Goal: Information Seeking & Learning: Learn about a topic

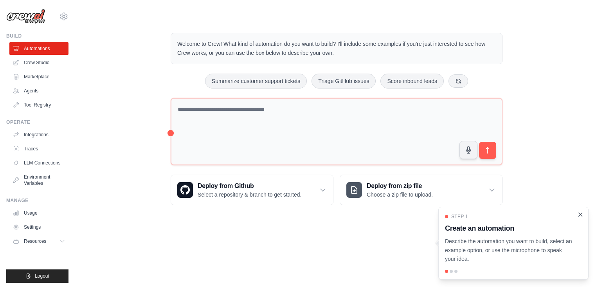
click at [583, 217] on icon "Close walkthrough" at bounding box center [580, 214] width 7 height 7
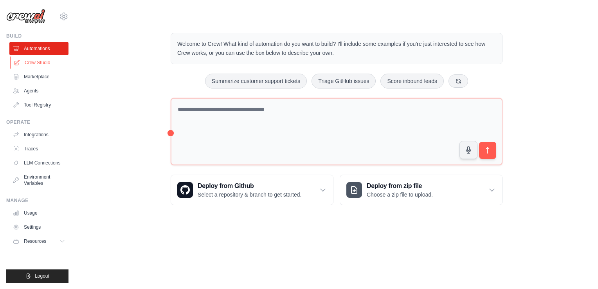
click at [38, 63] on link "Crew Studio" at bounding box center [39, 62] width 59 height 13
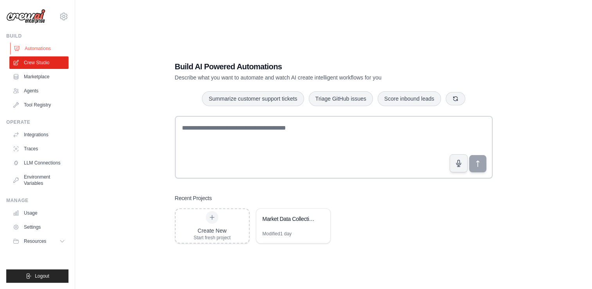
click at [30, 47] on link "Automations" at bounding box center [39, 48] width 59 height 13
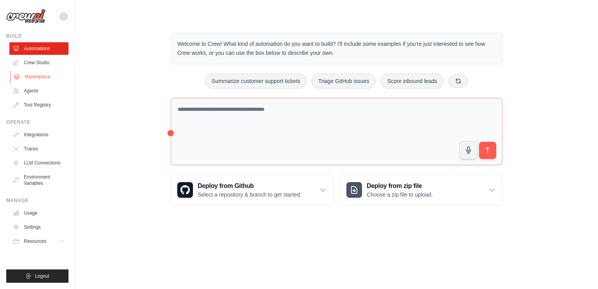
click at [28, 72] on link "Marketplace" at bounding box center [39, 76] width 59 height 13
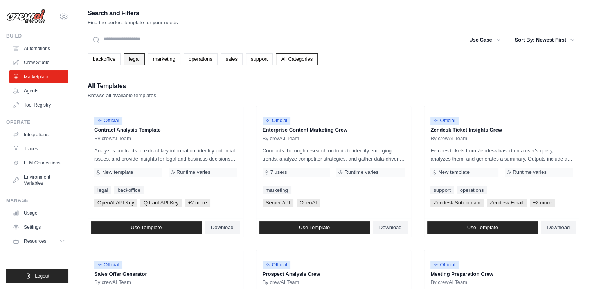
click at [137, 60] on link "legal" at bounding box center [134, 59] width 21 height 12
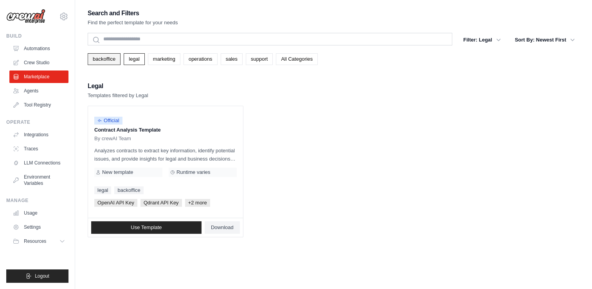
click at [108, 55] on link "backoffice" at bounding box center [104, 59] width 33 height 12
click at [164, 63] on link "marketing" at bounding box center [164, 59] width 33 height 12
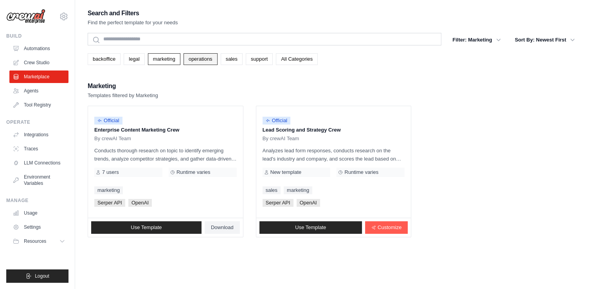
click at [195, 63] on link "operations" at bounding box center [201, 59] width 34 height 12
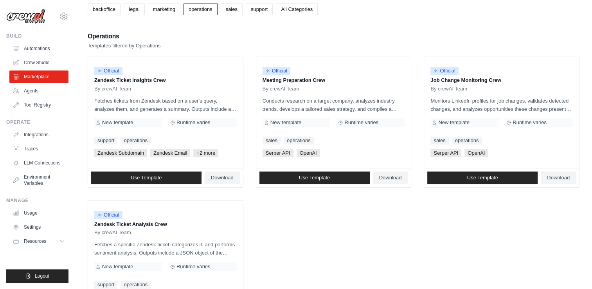
scroll to position [52, 0]
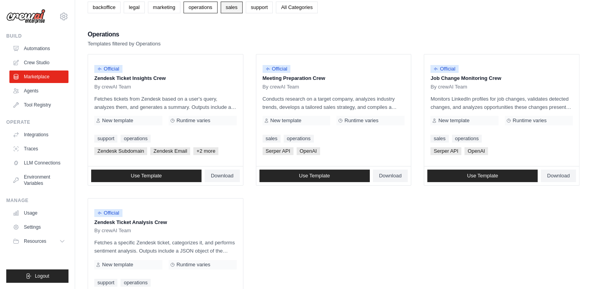
click at [229, 5] on link "sales" at bounding box center [232, 8] width 22 height 12
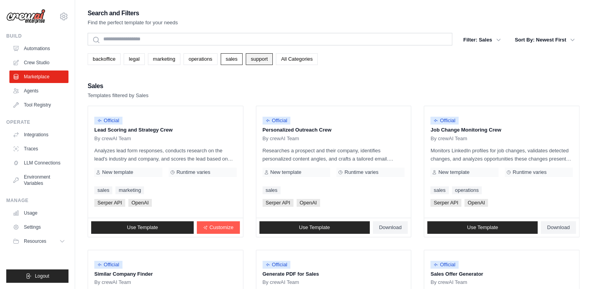
click at [258, 61] on link "support" at bounding box center [259, 59] width 27 height 12
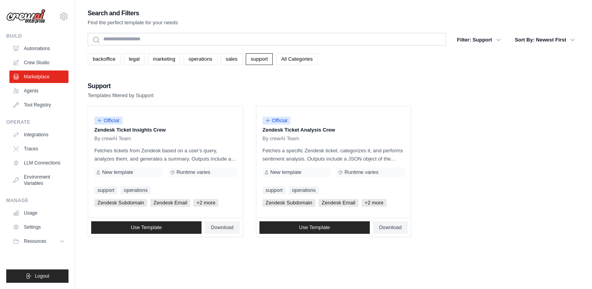
click at [290, 54] on link "All Categories" at bounding box center [297, 59] width 42 height 12
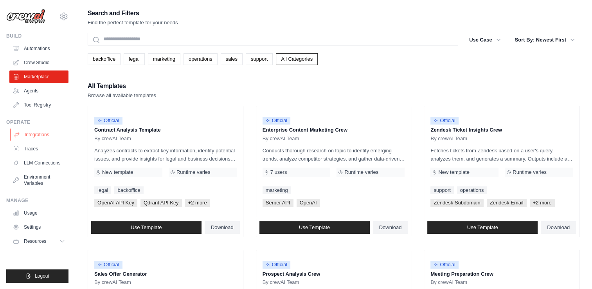
click at [34, 137] on link "Integrations" at bounding box center [39, 134] width 59 height 13
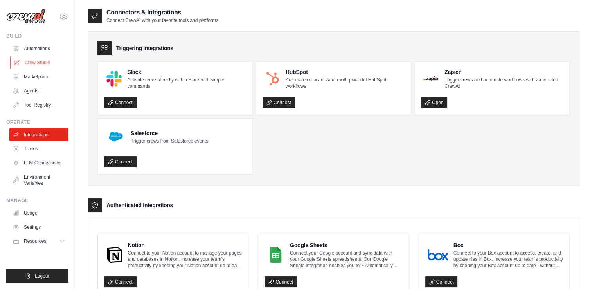
click at [37, 63] on link "Crew Studio" at bounding box center [39, 62] width 59 height 13
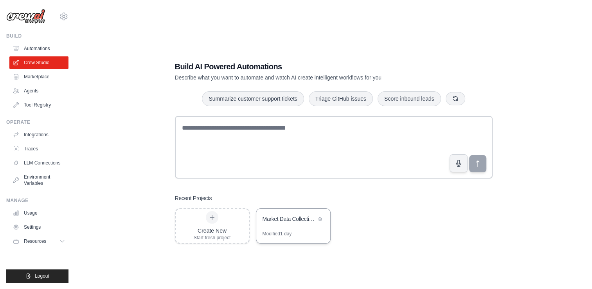
click at [307, 226] on div "Market Data Collection & Current Analysis" at bounding box center [293, 220] width 74 height 22
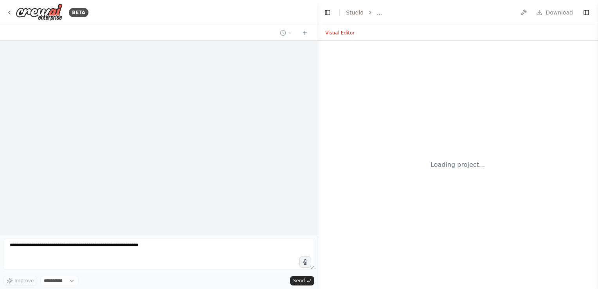
select select "****"
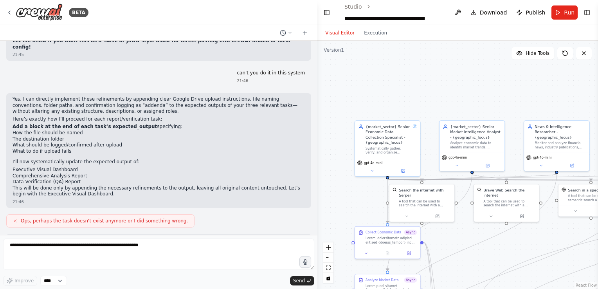
scroll to position [28557, 0]
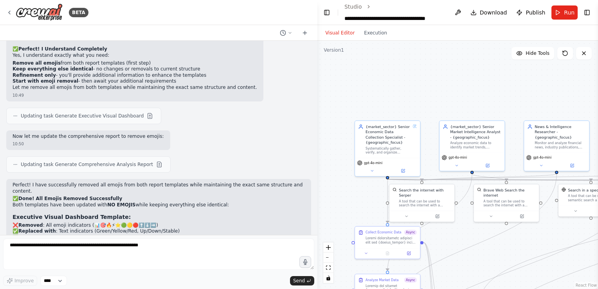
scroll to position [15388, 0]
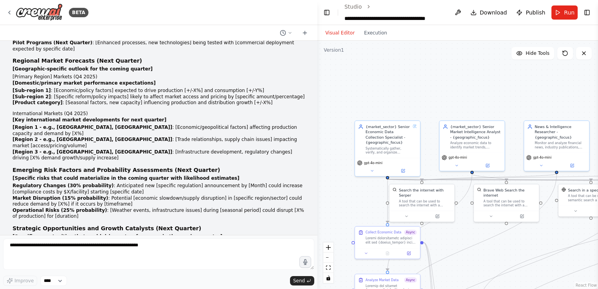
scroll to position [17407, 0]
